Goal: Task Accomplishment & Management: Manage account settings

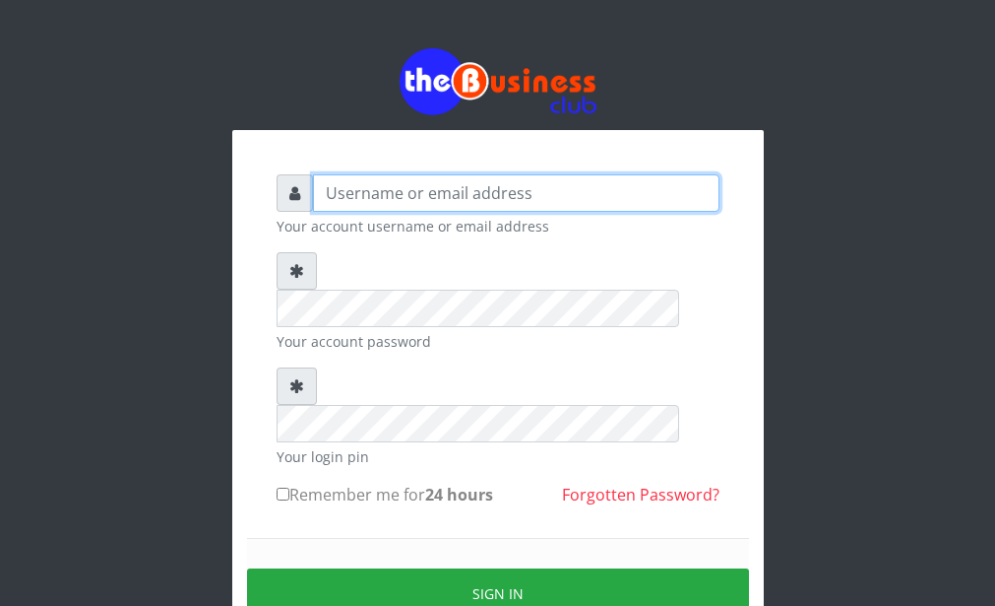
click at [405, 197] on input "text" at bounding box center [516, 192] width 407 height 37
type input "g"
type input "Giftpato1779"
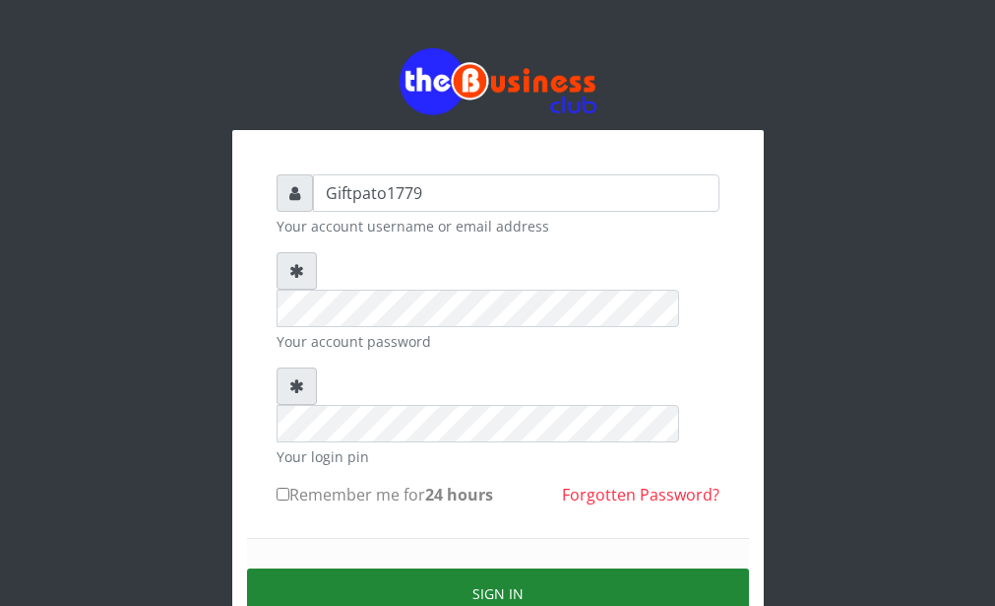
click at [448, 568] on button "Sign in" at bounding box center [498, 593] width 502 height 50
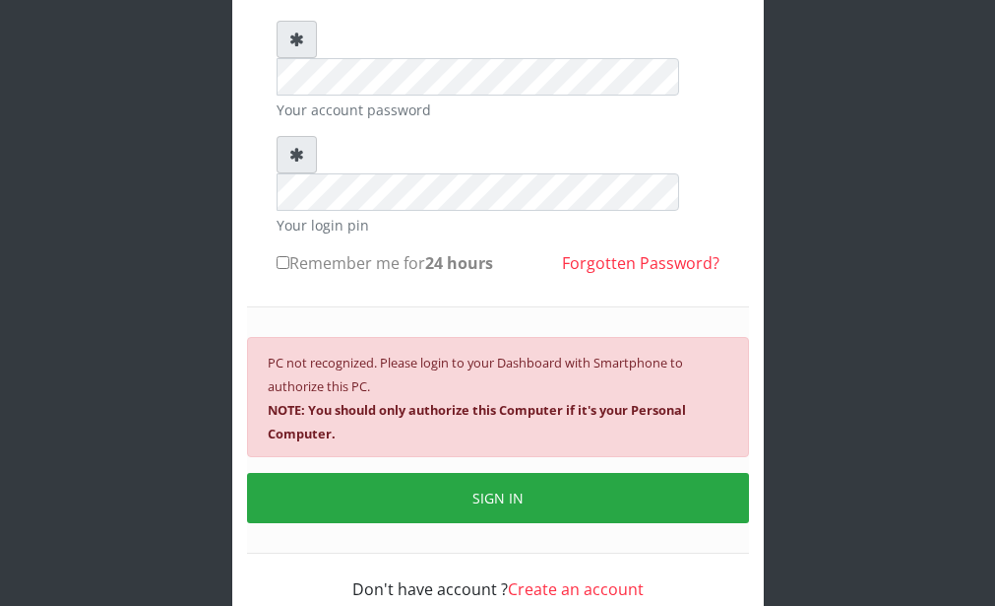
scroll to position [234, 0]
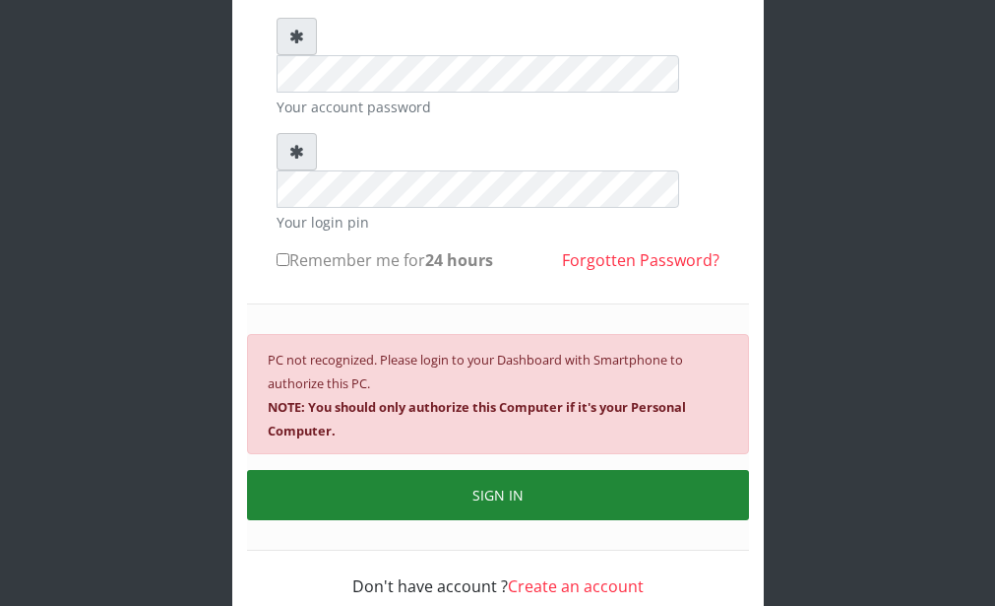
click at [527, 470] on button "SIGN IN" at bounding box center [498, 495] width 502 height 50
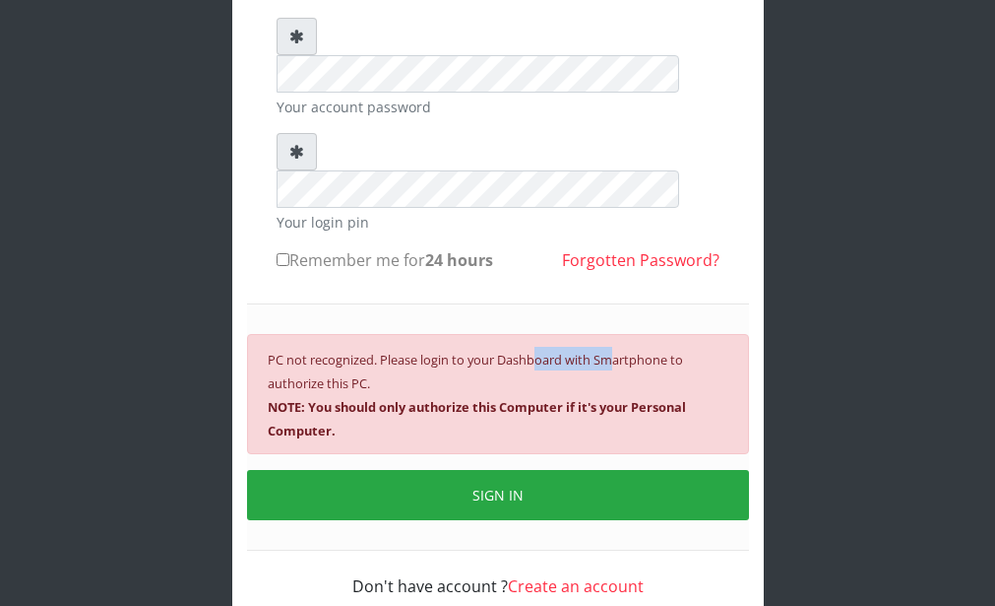
drag, startPoint x: 615, startPoint y: 276, endPoint x: 542, endPoint y: 275, distance: 73.8
click at [542, 351] on small "PC not recognized. Please login to your Dashboard with Smartphone to authorize …" at bounding box center [477, 395] width 418 height 89
drag, startPoint x: 542, startPoint y: 275, endPoint x: 529, endPoint y: 335, distance: 61.4
click at [529, 398] on b "NOTE: You should only authorize this Computer if it's your Personal Computer." at bounding box center [477, 418] width 418 height 41
click at [317, 344] on div "PC not recognized. Please login to your Dashboard with Smartphone to authorize …" at bounding box center [498, 394] width 502 height 120
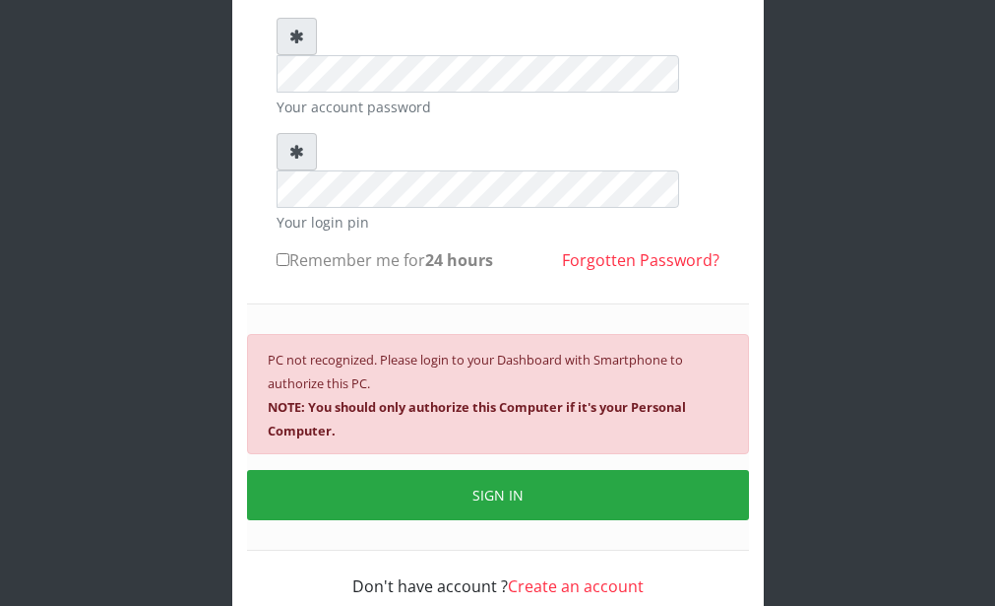
click at [317, 344] on div "PC not recognized. Please login to your Dashboard with Smartphone to authorize …" at bounding box center [498, 394] width 502 height 120
drag, startPoint x: 317, startPoint y: 344, endPoint x: 322, endPoint y: 333, distance: 11.9
click at [322, 398] on b "NOTE: You should only authorize this Computer if it's your Personal Computer." at bounding box center [477, 418] width 418 height 41
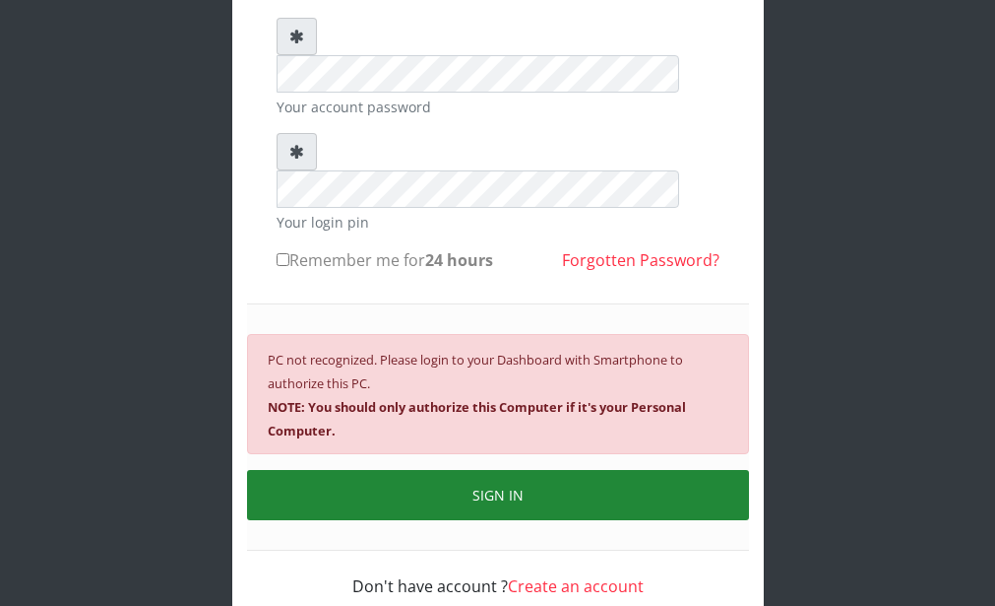
click at [480, 470] on button "SIGN IN" at bounding box center [498, 495] width 502 height 50
click at [490, 470] on button "SIGN IN" at bounding box center [498, 495] width 502 height 50
